Goal: Information Seeking & Learning: Learn about a topic

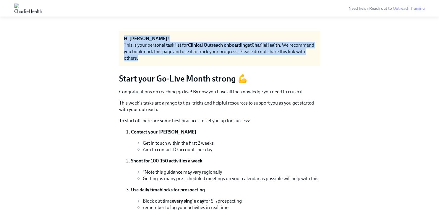
drag, startPoint x: 125, startPoint y: 35, endPoint x: 169, endPoint y: 58, distance: 49.3
click at [169, 58] on div "Hi [PERSON_NAME]! This is your personal task list for Clinical Outreach onboard…" at bounding box center [219, 48] width 201 height 35
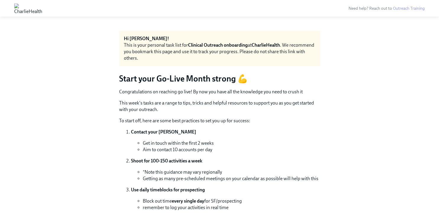
click at [161, 90] on p "Congratulations on reaching go live! By now you have all the knowledge you need…" at bounding box center [219, 92] width 201 height 7
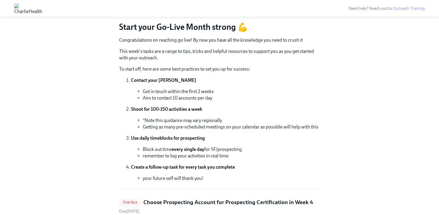
scroll to position [74, 0]
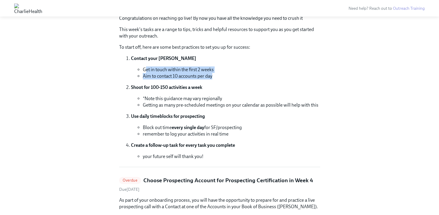
drag, startPoint x: 144, startPoint y: 70, endPoint x: 237, endPoint y: 74, distance: 92.9
click at [237, 74] on ul "Get in touch within the first 2 weeks Aim to contact 10 accounts per day" at bounding box center [225, 73] width 189 height 13
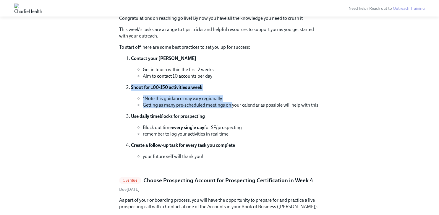
drag, startPoint x: 132, startPoint y: 87, endPoint x: 232, endPoint y: 103, distance: 101.5
click at [232, 103] on li "Shoot for 100-150 activities a week *Note this guidance may vary regionally Get…" at bounding box center [225, 96] width 189 height 24
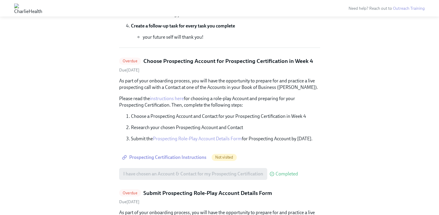
scroll to position [203, 0]
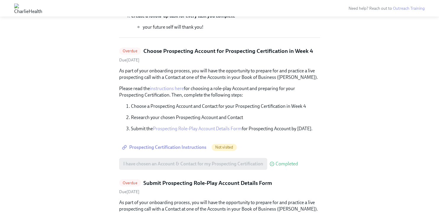
click at [185, 148] on span "Prospecting Certification Instructions" at bounding box center [164, 148] width 83 height 6
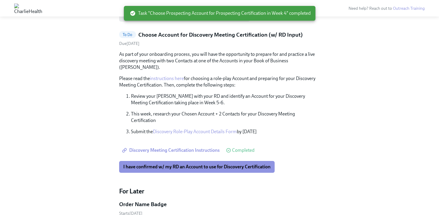
scroll to position [320, 0]
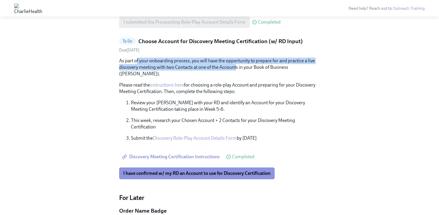
drag, startPoint x: 137, startPoint y: 60, endPoint x: 237, endPoint y: 70, distance: 100.4
click at [237, 70] on p "As part of your onboarding process, you will have the opportunity to prepare fo…" at bounding box center [219, 68] width 201 height 20
drag, startPoint x: 143, startPoint y: 60, endPoint x: 325, endPoint y: 65, distance: 181.9
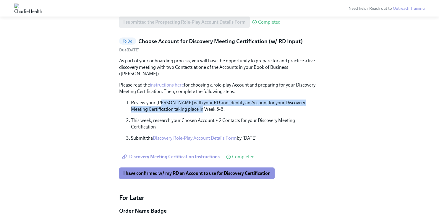
drag, startPoint x: 163, startPoint y: 95, endPoint x: 218, endPoint y: 102, distance: 55.4
click at [219, 102] on p "Review your [PERSON_NAME] with your RD and identify an Account for your Discove…" at bounding box center [225, 106] width 189 height 13
click at [218, 102] on p "Review your [PERSON_NAME] with your RD and identify an Account for your Discove…" at bounding box center [225, 106] width 189 height 13
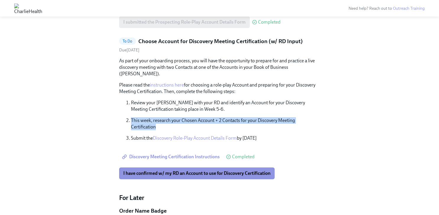
drag, startPoint x: 131, startPoint y: 114, endPoint x: 178, endPoint y: 119, distance: 47.5
click at [178, 119] on p "This week, research your Chosen Account + 2 Contacts for your Discovery Meeting…" at bounding box center [225, 123] width 189 height 13
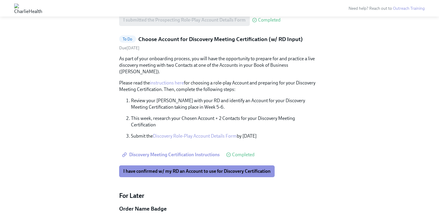
scroll to position [321, 0]
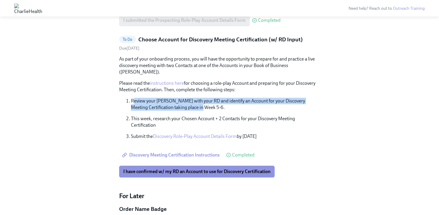
drag, startPoint x: 133, startPoint y: 94, endPoint x: 223, endPoint y: 100, distance: 89.8
click at [223, 100] on p "Review your [PERSON_NAME] with your RD and identify an Account for your Discove…" at bounding box center [225, 104] width 189 height 13
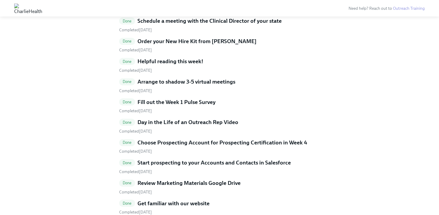
scroll to position [990, 0]
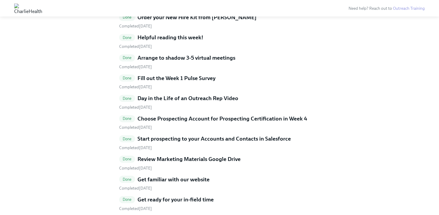
click at [183, 34] on h5 "Helpful reading this week!" at bounding box center [170, 38] width 66 height 8
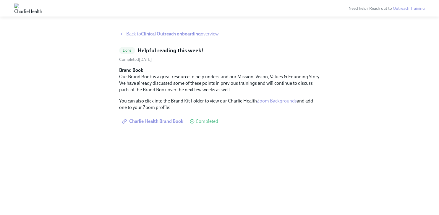
click at [153, 122] on span "Charlie Health Brand Book" at bounding box center [153, 122] width 60 height 6
click at [133, 33] on span "Back to Clinical Outreach onboarding overview" at bounding box center [172, 34] width 93 height 7
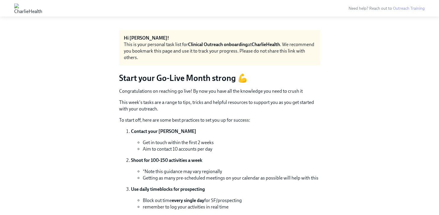
scroll to position [2, 0]
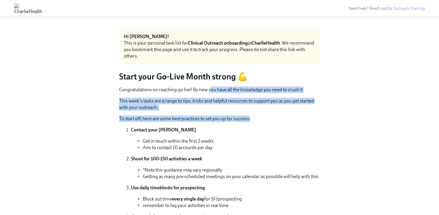
drag, startPoint x: 211, startPoint y: 89, endPoint x: 257, endPoint y: 116, distance: 53.4
click at [257, 116] on div "Congratulations on reaching go live! By now you have all the knowledge you need…" at bounding box center [219, 159] width 201 height 145
click at [257, 116] on p "To start off, here are some best practices to set you up for success:" at bounding box center [219, 119] width 201 height 7
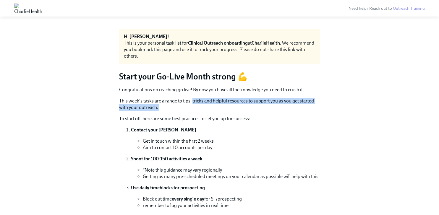
drag, startPoint x: 192, startPoint y: 101, endPoint x: 219, endPoint y: 114, distance: 29.2
click at [219, 114] on div "Congratulations on reaching go live! By now you have all the knowledge you need…" at bounding box center [219, 159] width 201 height 145
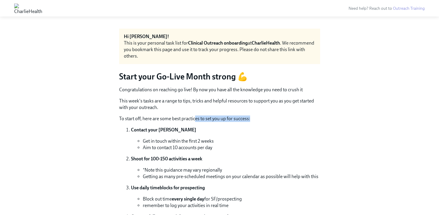
drag, startPoint x: 196, startPoint y: 119, endPoint x: 270, endPoint y: 124, distance: 74.7
click at [270, 124] on div "Congratulations on reaching go live! By now you have all the knowledge you need…" at bounding box center [219, 159] width 201 height 145
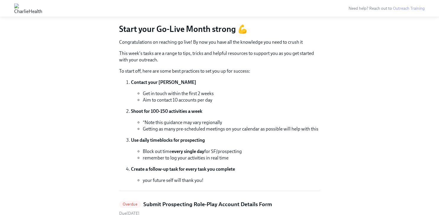
scroll to position [57, 0]
